Goal: Information Seeking & Learning: Learn about a topic

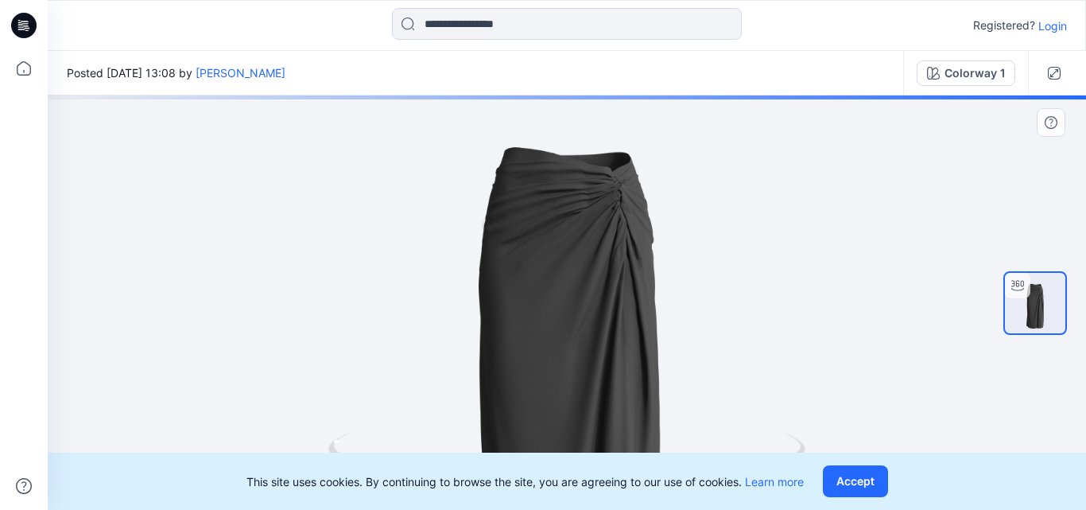
click at [665, 312] on img at bounding box center [567, 354] width 646 height 646
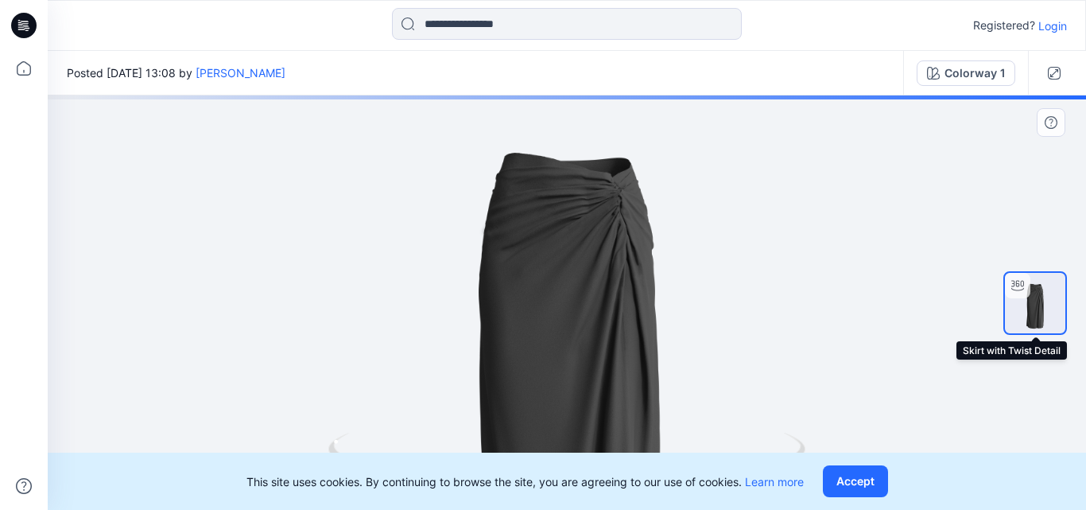
click at [1026, 310] on img at bounding box center [1035, 303] width 60 height 60
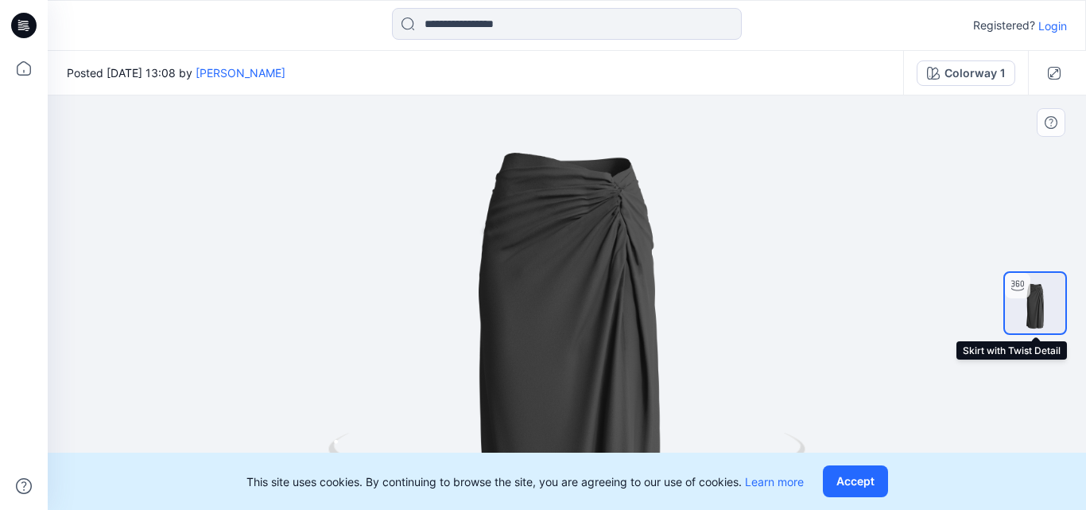
click at [1018, 300] on img at bounding box center [1035, 303] width 60 height 60
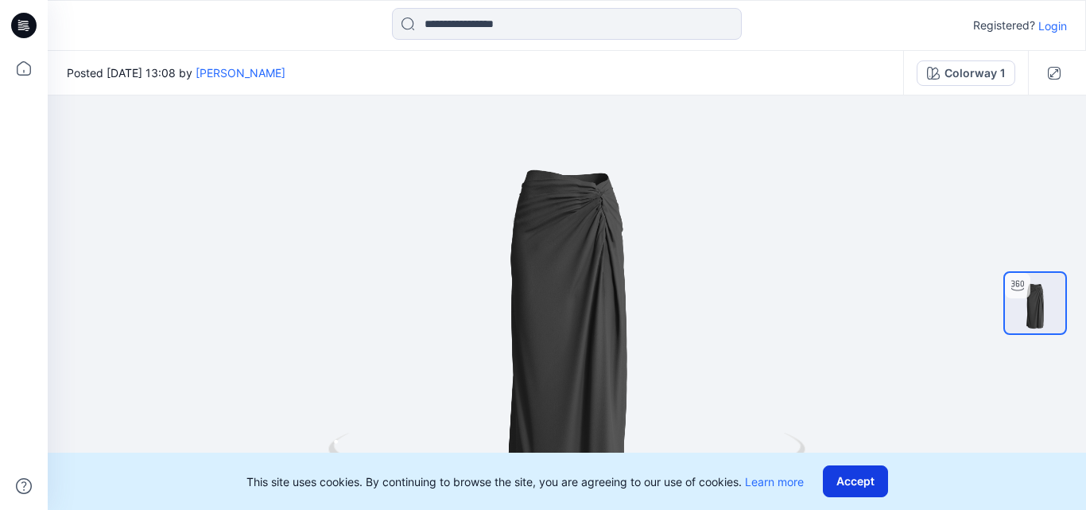
click at [870, 474] on button "Accept" at bounding box center [855, 481] width 65 height 32
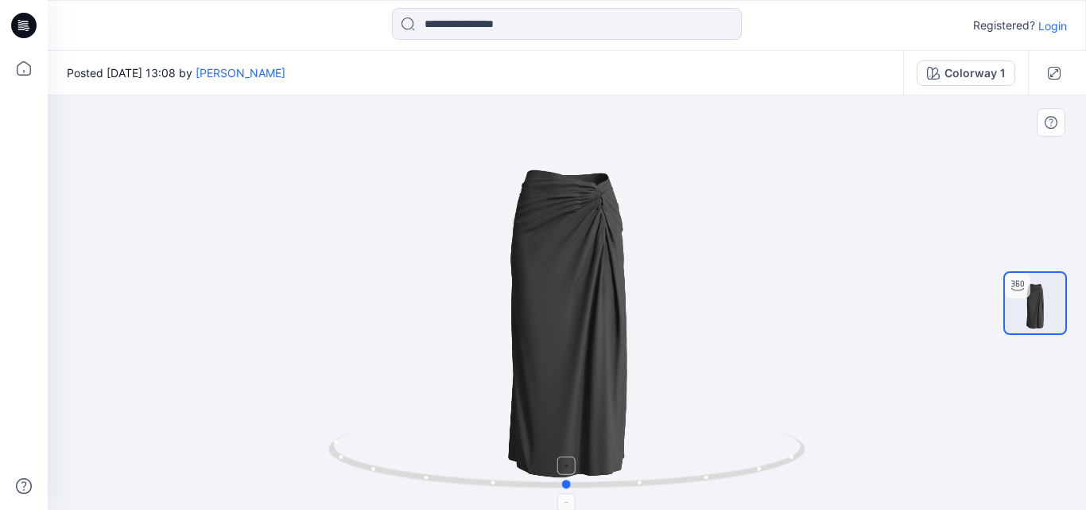
click at [569, 475] on icon at bounding box center [568, 462] width 481 height 60
click at [568, 466] on icon at bounding box center [567, 465] width 4 height 4
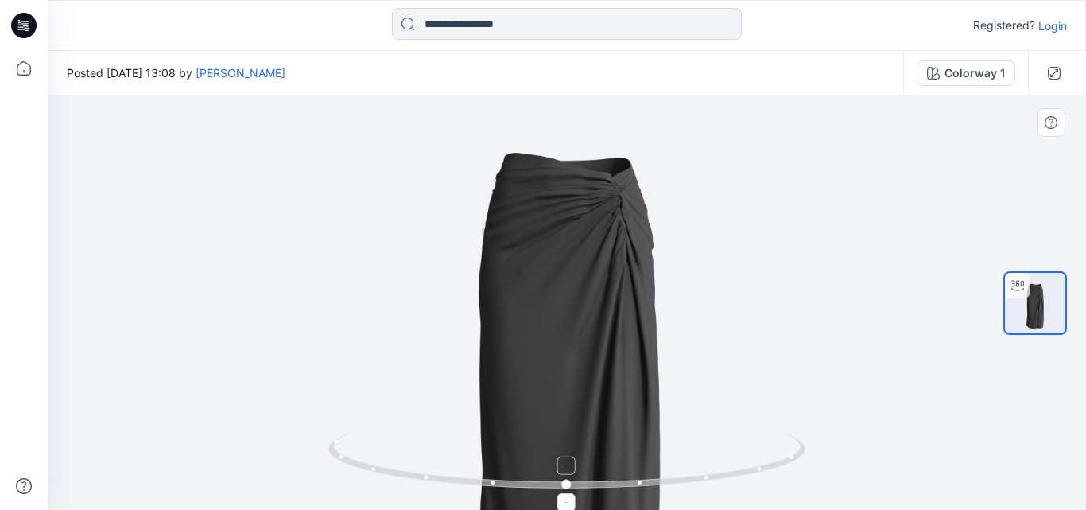
click at [643, 489] on icon at bounding box center [568, 462] width 481 height 60
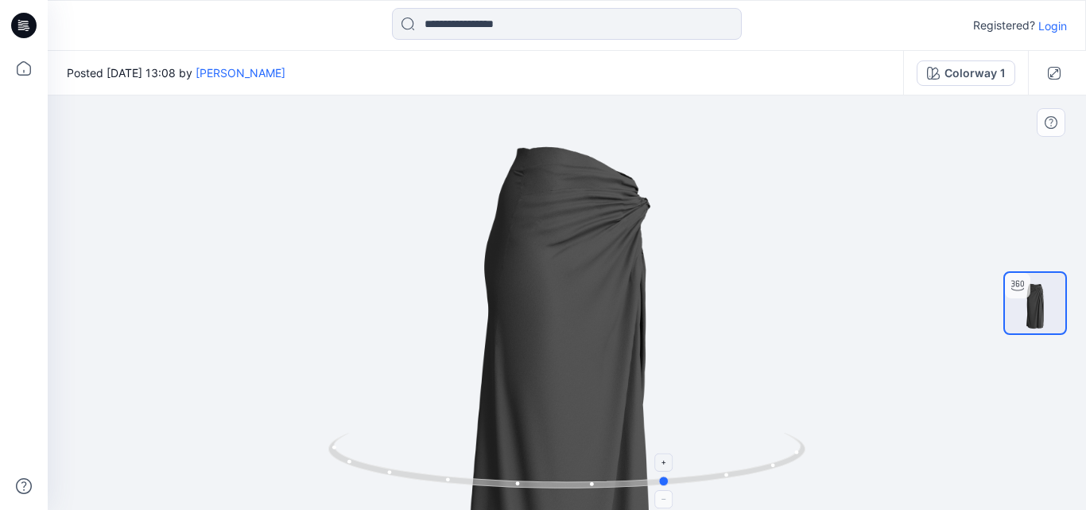
drag, startPoint x: 643, startPoint y: 489, endPoint x: 748, endPoint y: 474, distance: 106.0
click at [748, 474] on icon at bounding box center [568, 462] width 481 height 60
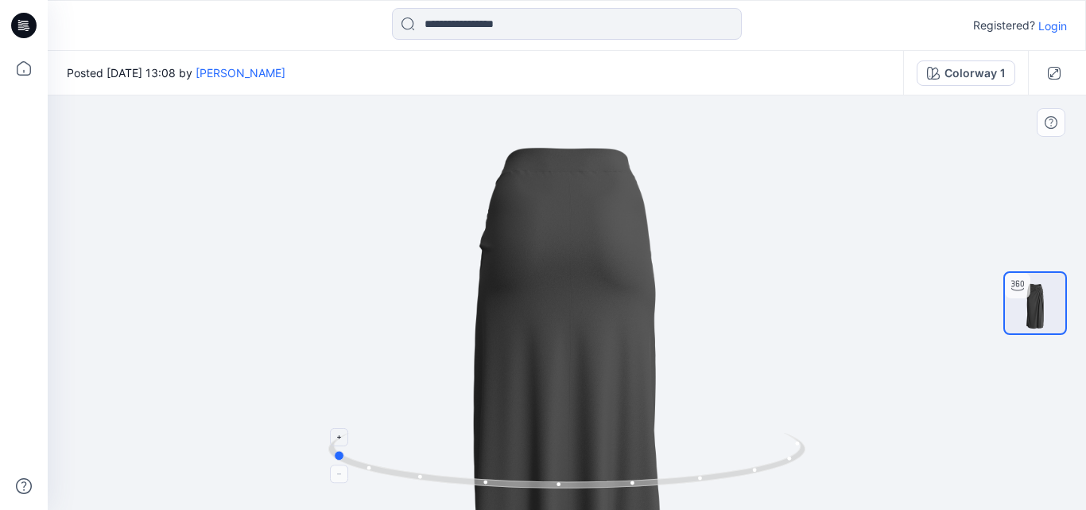
drag, startPoint x: 604, startPoint y: 488, endPoint x: 741, endPoint y: 474, distance: 137.5
click at [741, 474] on icon at bounding box center [568, 462] width 481 height 60
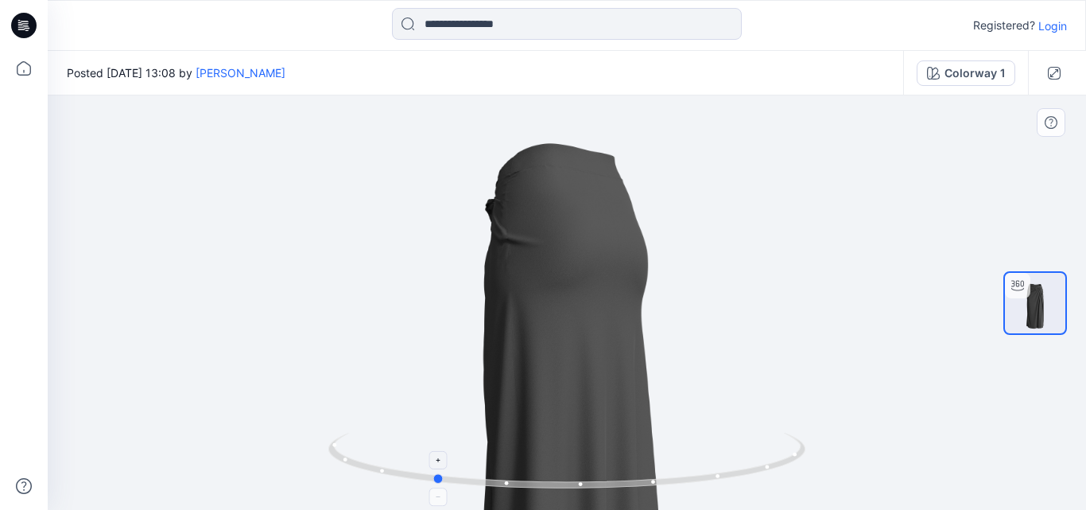
drag, startPoint x: 642, startPoint y: 487, endPoint x: 745, endPoint y: 470, distance: 104.7
click at [745, 470] on icon at bounding box center [568, 462] width 481 height 60
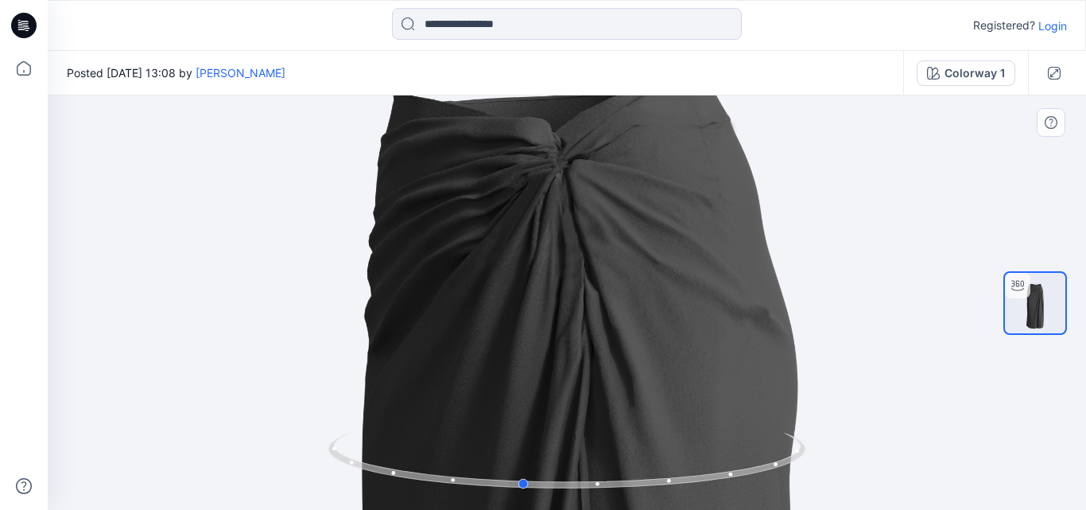
drag, startPoint x: 510, startPoint y: 487, endPoint x: 597, endPoint y: 494, distance: 87.7
click at [597, 494] on div at bounding box center [566, 469] width 477 height 79
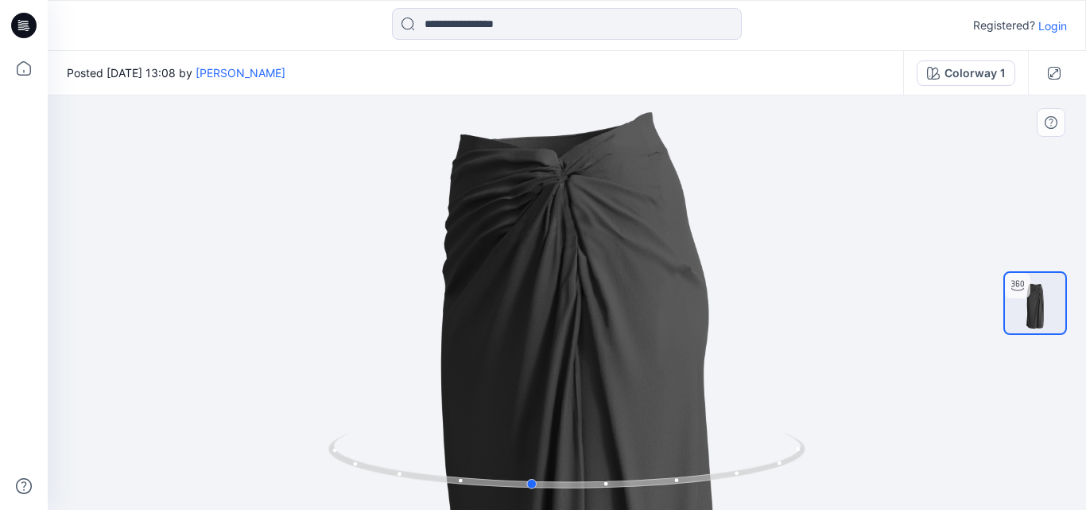
drag, startPoint x: 531, startPoint y: 491, endPoint x: 600, endPoint y: 494, distance: 69.2
click at [600, 494] on div at bounding box center [566, 469] width 477 height 79
